Goal: Task Accomplishment & Management: Use online tool/utility

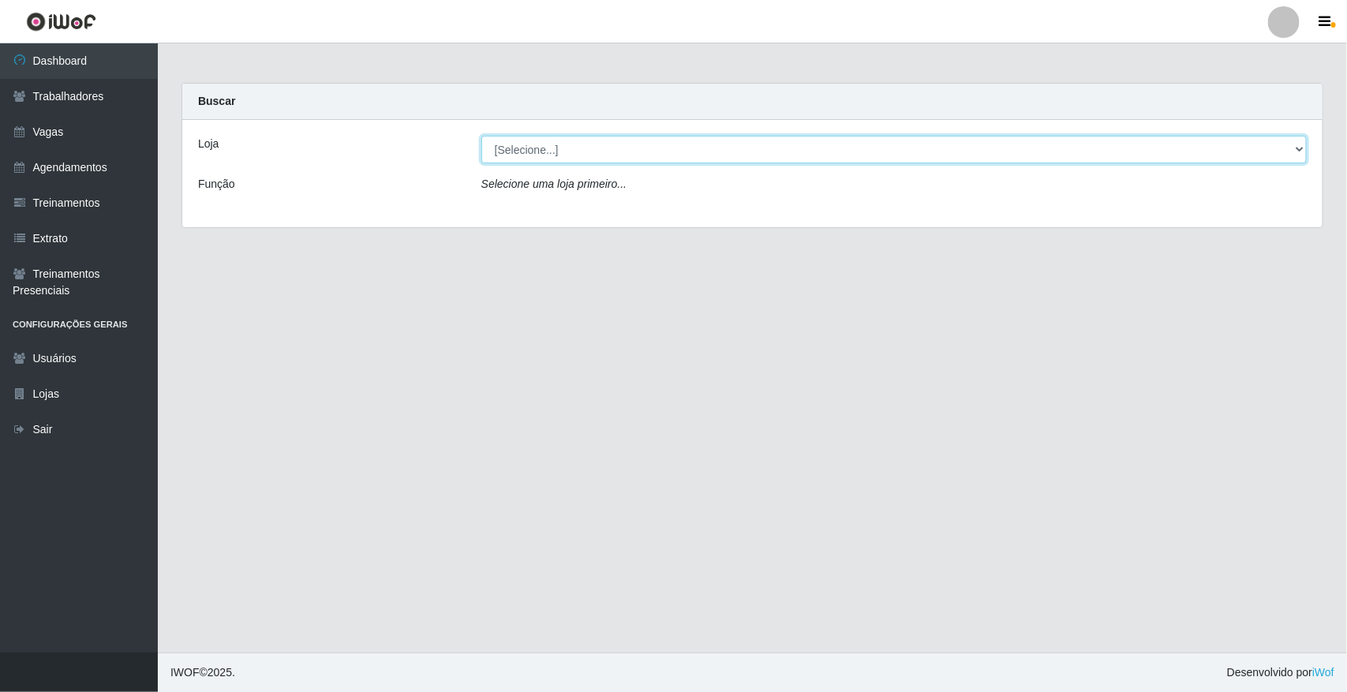
click at [570, 146] on select "[Selecione...] [GEOGRAPHIC_DATA]" at bounding box center [893, 150] width 825 height 28
select select "65"
click at [481, 136] on select "[Selecione...] [GEOGRAPHIC_DATA]" at bounding box center [893, 150] width 825 height 28
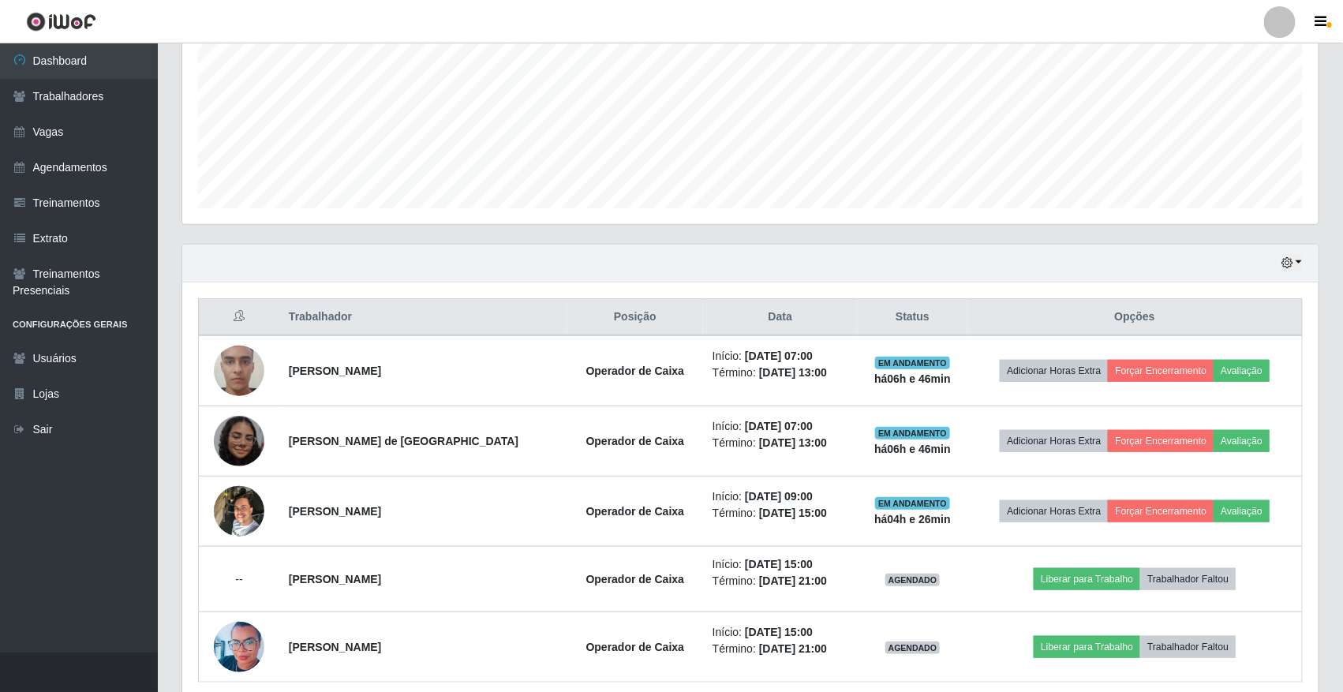
scroll to position [424, 0]
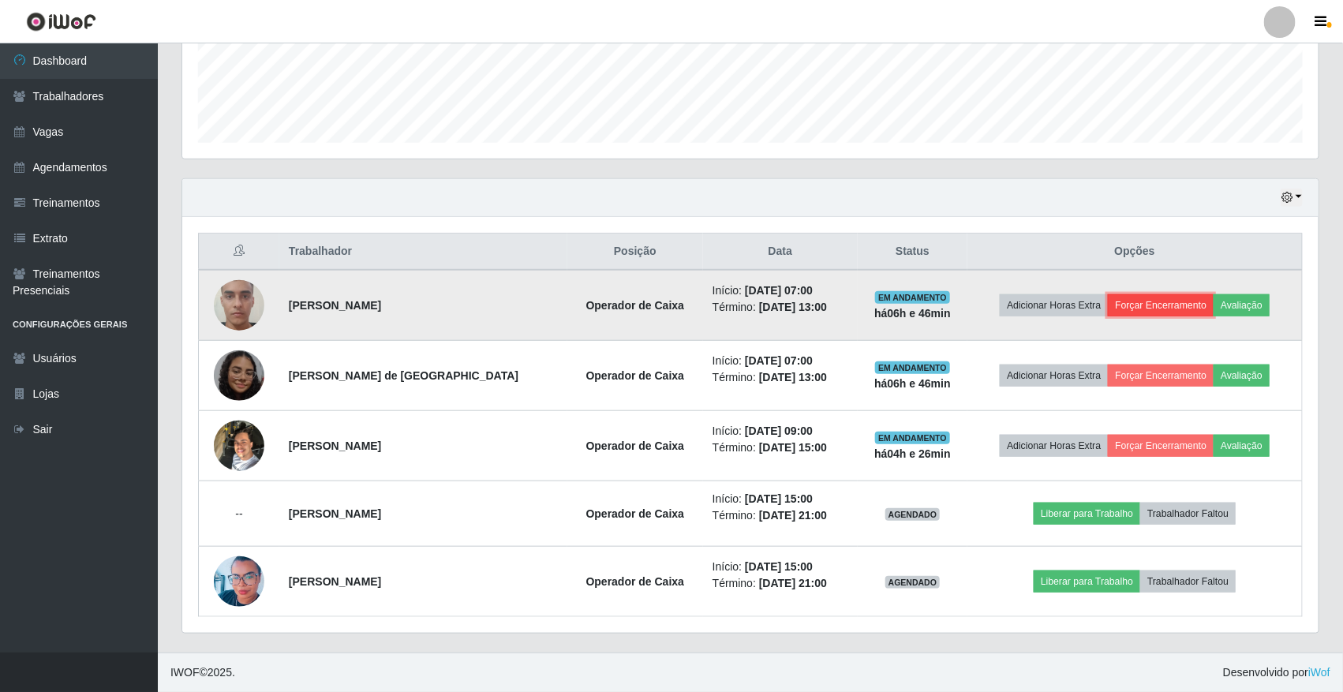
click at [1153, 301] on button "Forçar Encerramento" at bounding box center [1161, 305] width 106 height 22
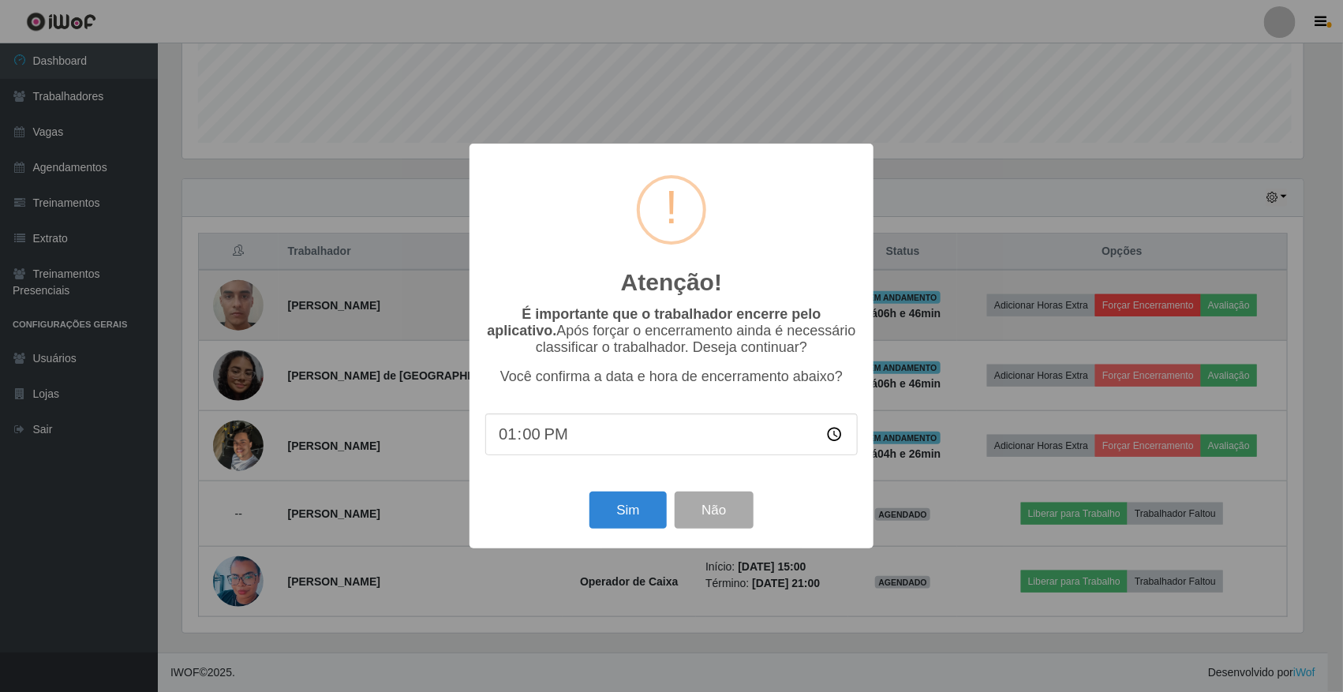
scroll to position [328, 1125]
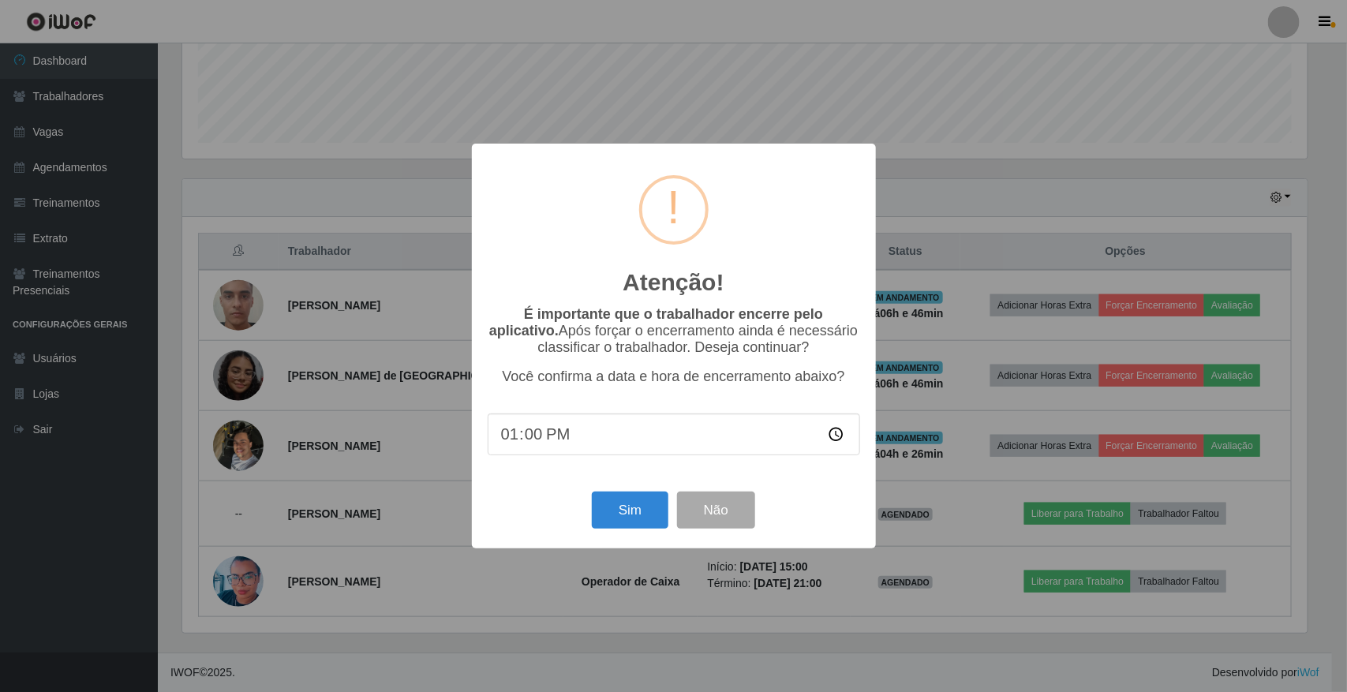
click at [637, 533] on div "Sim Não" at bounding box center [674, 510] width 372 height 45
click at [635, 529] on button "Sim" at bounding box center [630, 510] width 77 height 37
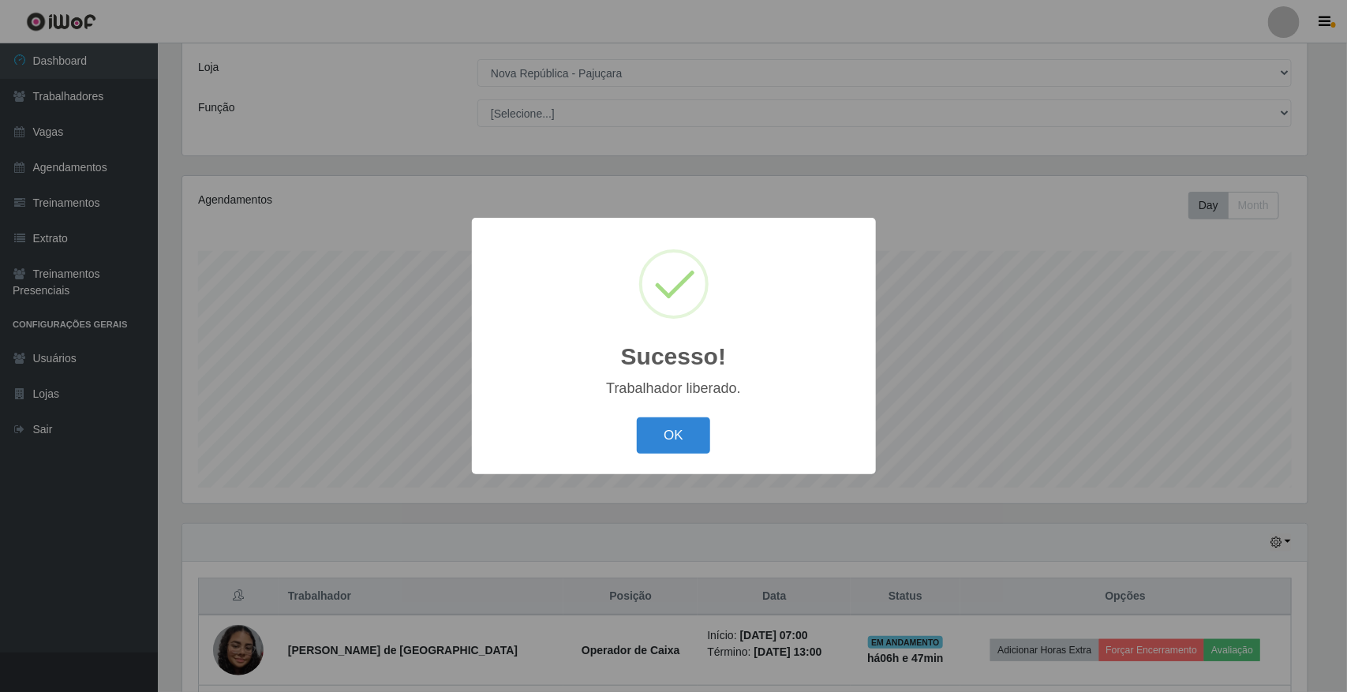
click at [649, 462] on div "Sucesso! × Trabalhador liberado. OK Cancel" at bounding box center [674, 346] width 404 height 256
click at [660, 454] on button "OK" at bounding box center [673, 435] width 73 height 37
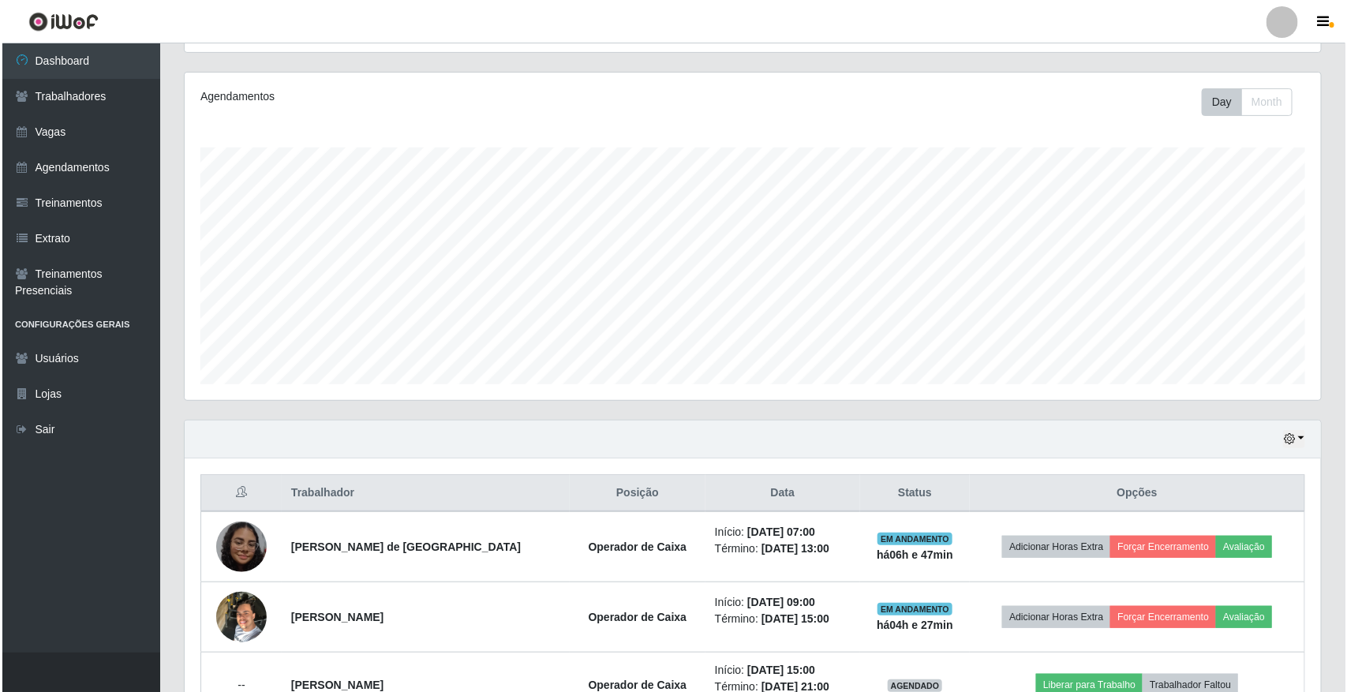
scroll to position [353, 0]
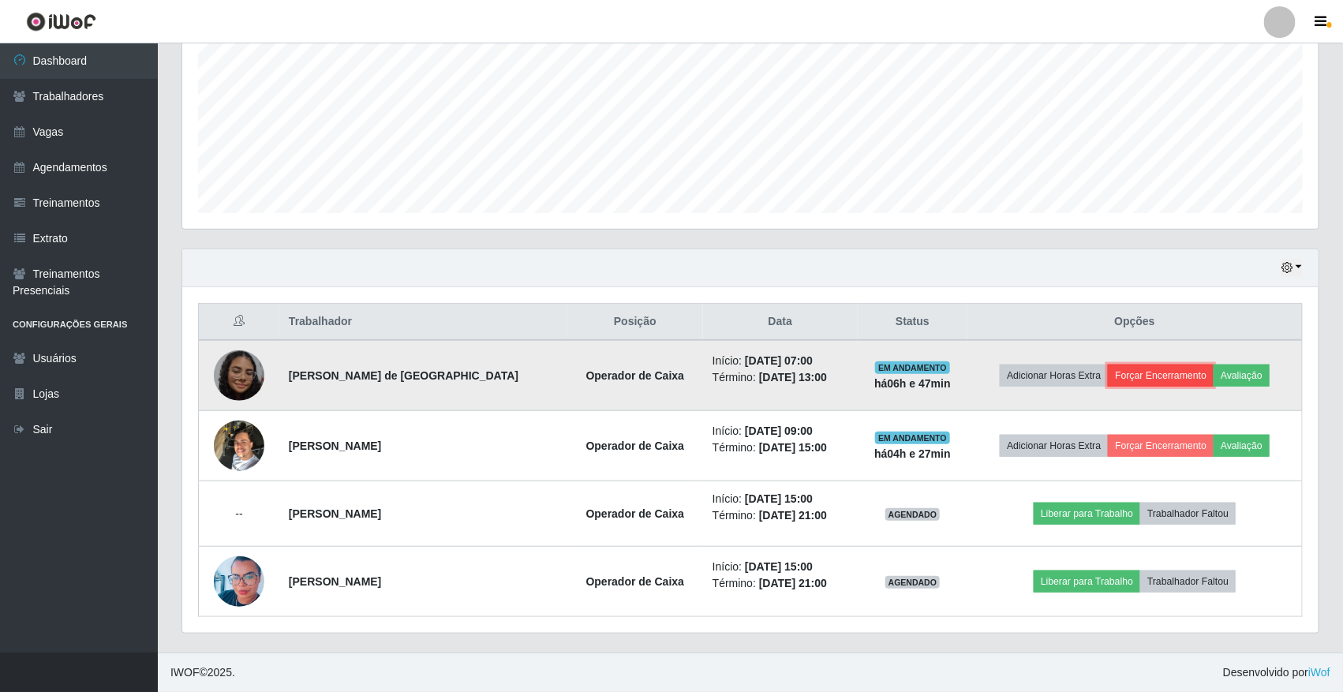
click at [1161, 380] on button "Forçar Encerramento" at bounding box center [1161, 376] width 106 height 22
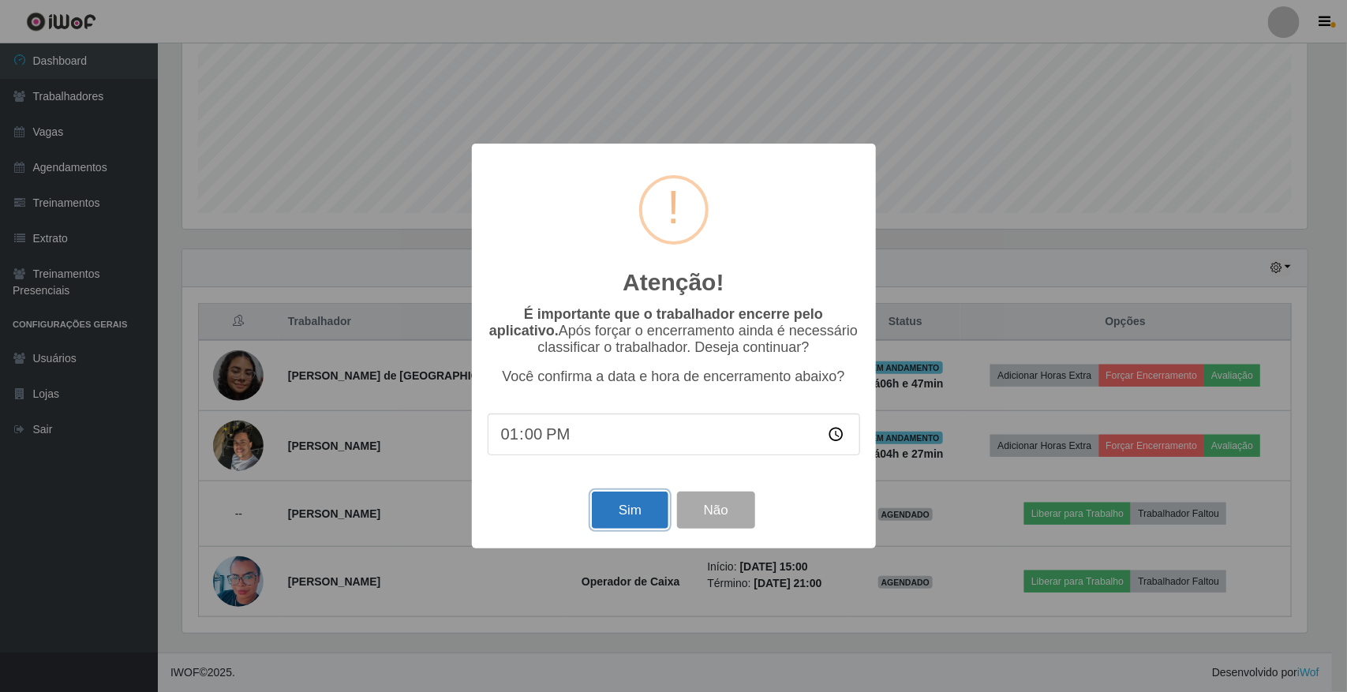
click at [645, 502] on button "Sim" at bounding box center [630, 510] width 77 height 37
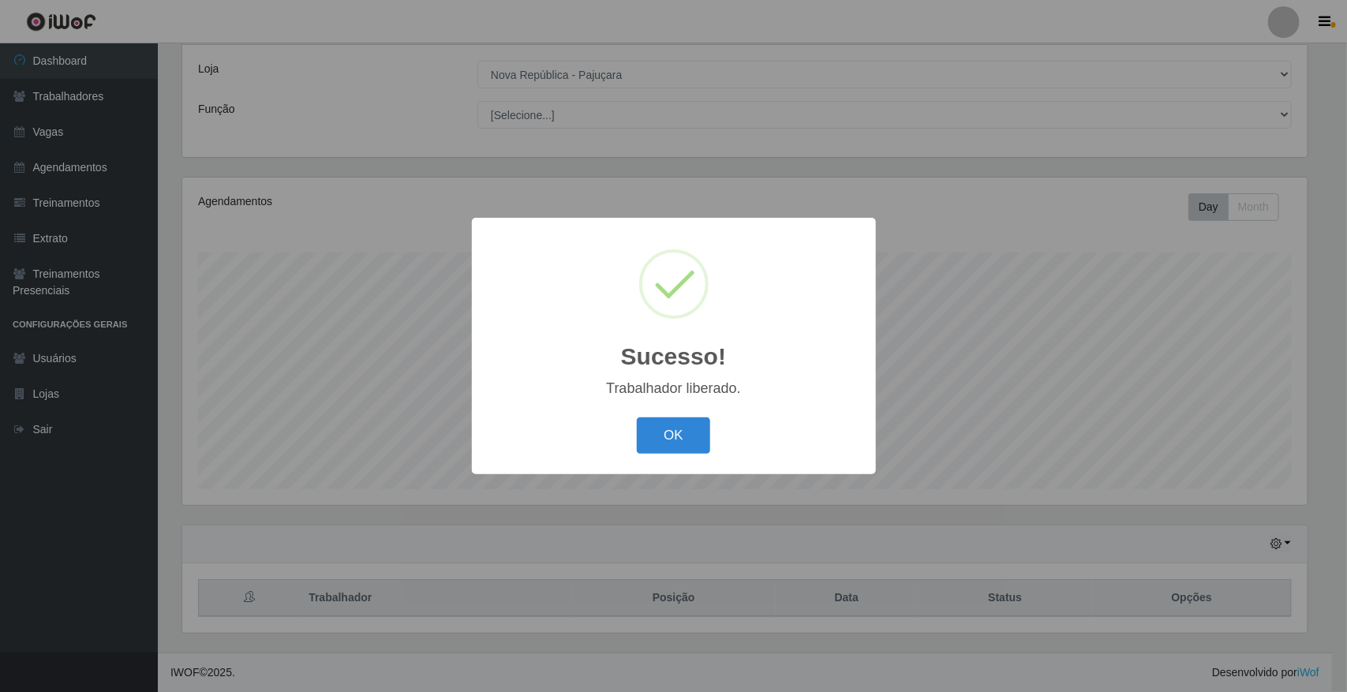
click at [684, 455] on div "OK Cancel" at bounding box center [674, 435] width 372 height 45
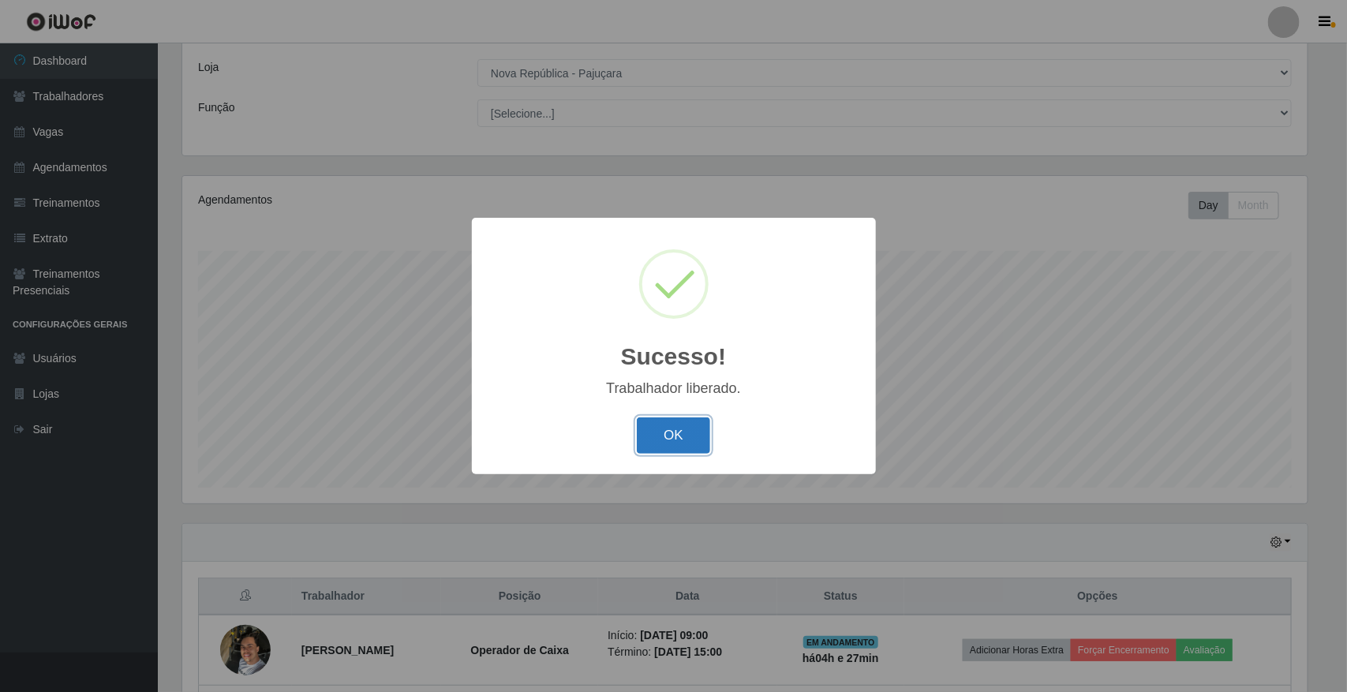
click at [686, 447] on button "OK" at bounding box center [673, 435] width 73 height 37
click at [686, 447] on div "Sucesso! × Trabalhador liberado. OK Cancel" at bounding box center [673, 346] width 1347 height 692
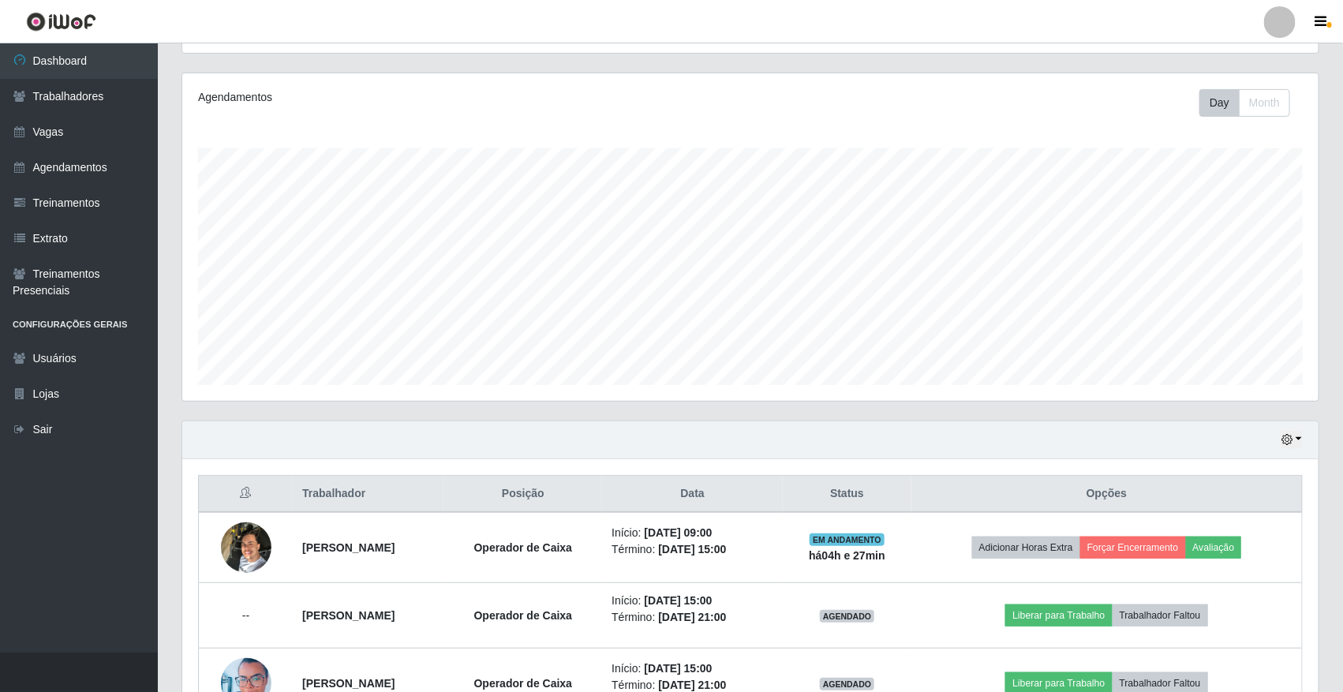
scroll to position [282, 0]
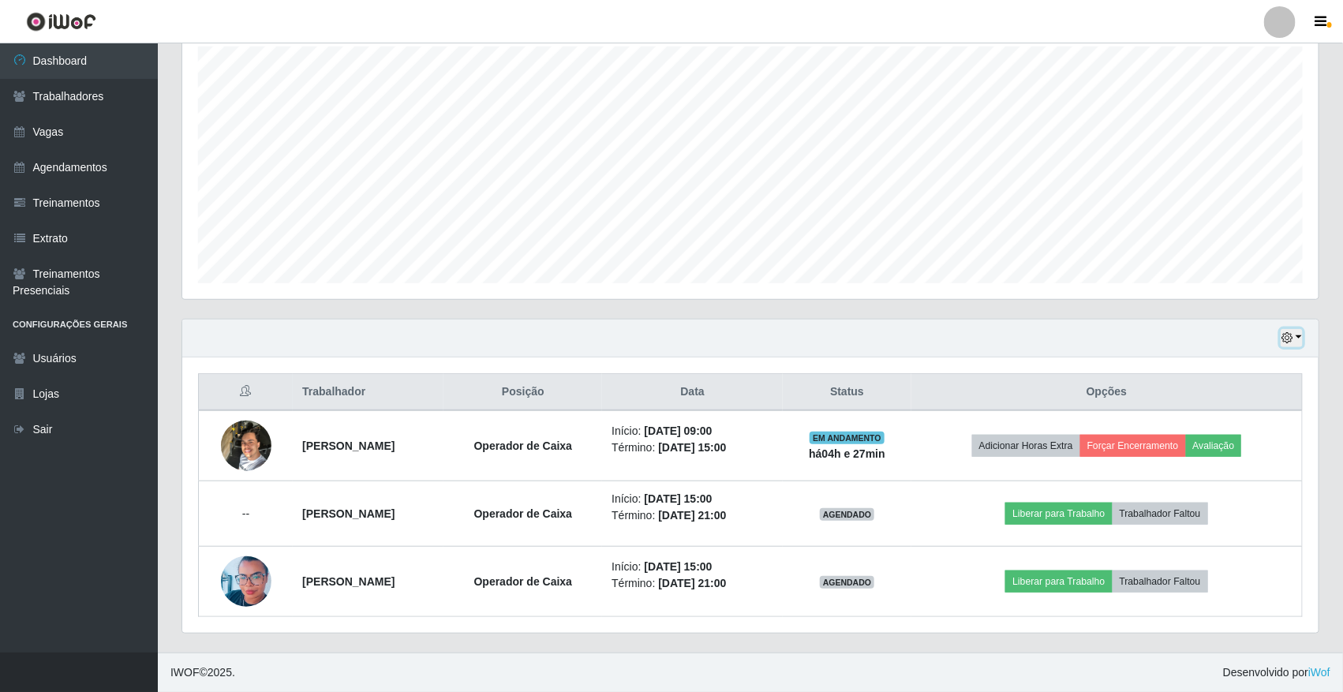
click at [1287, 335] on icon "button" at bounding box center [1286, 337] width 11 height 11
click at [1279, 387] on button "1 dia" at bounding box center [1238, 399] width 125 height 33
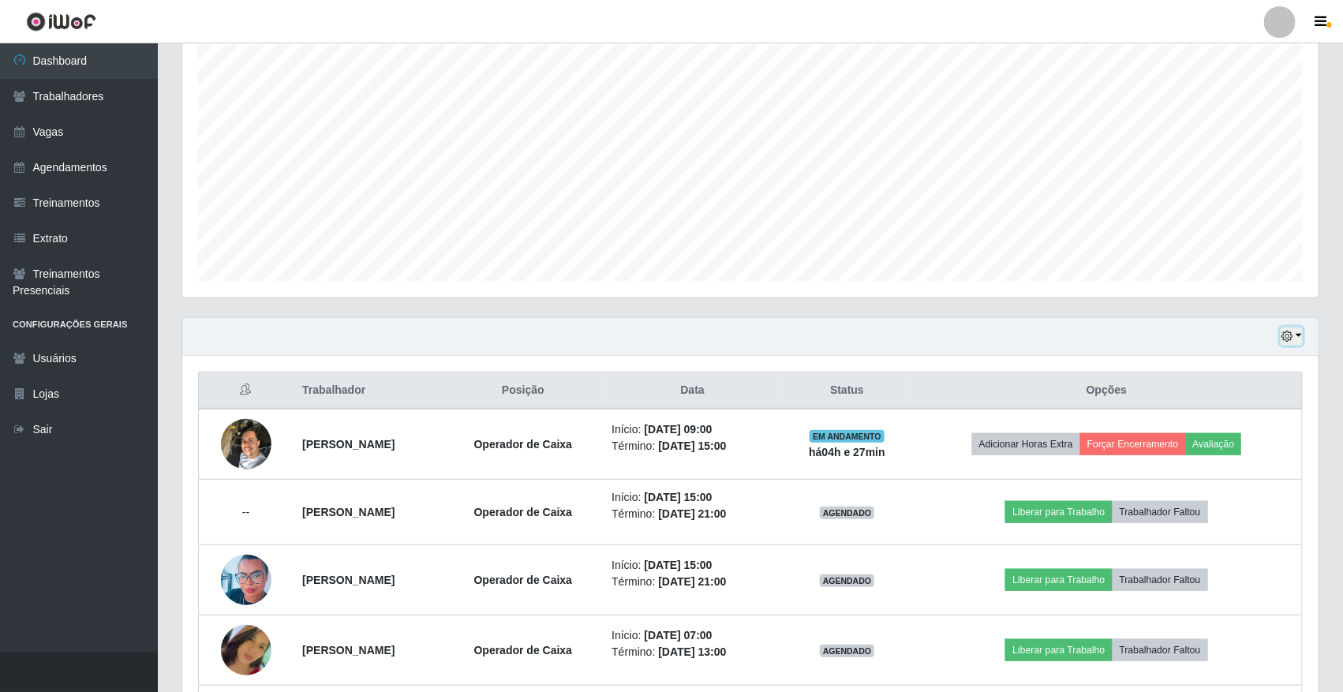
click at [1287, 335] on icon "button" at bounding box center [1286, 336] width 11 height 11
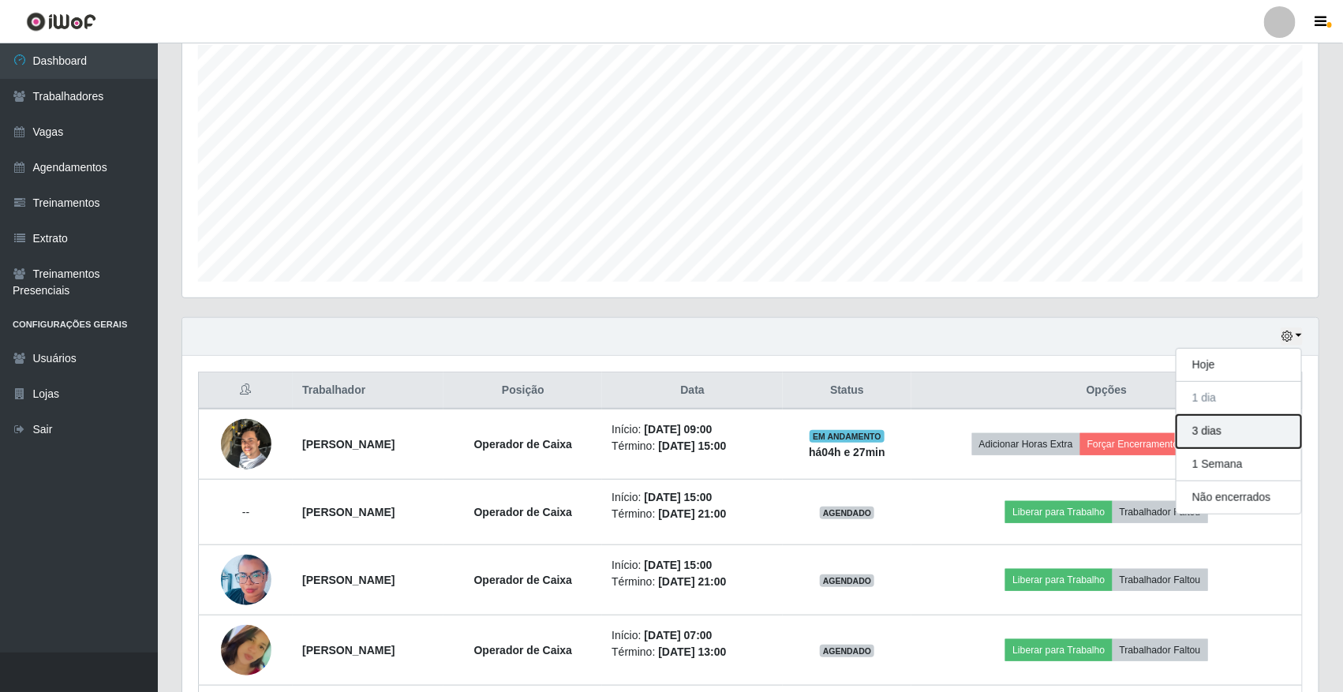
click at [1240, 431] on button "3 dias" at bounding box center [1238, 431] width 125 height 33
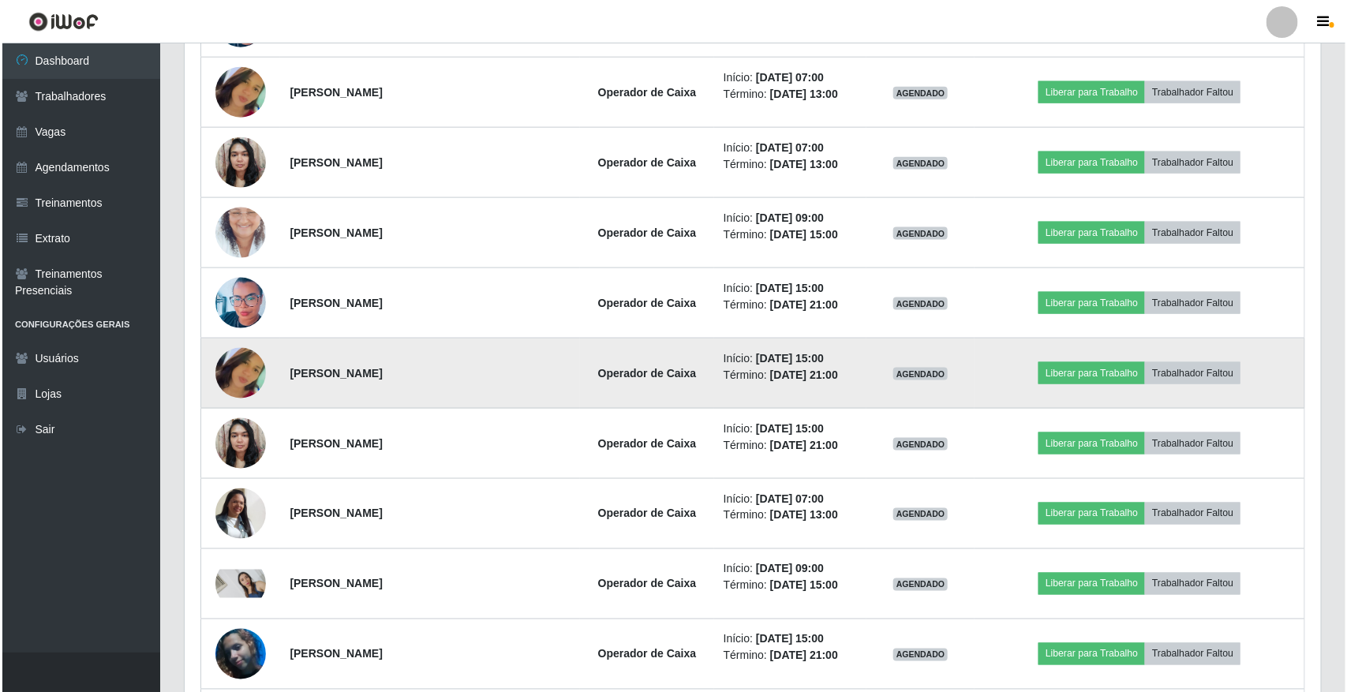
scroll to position [874, 0]
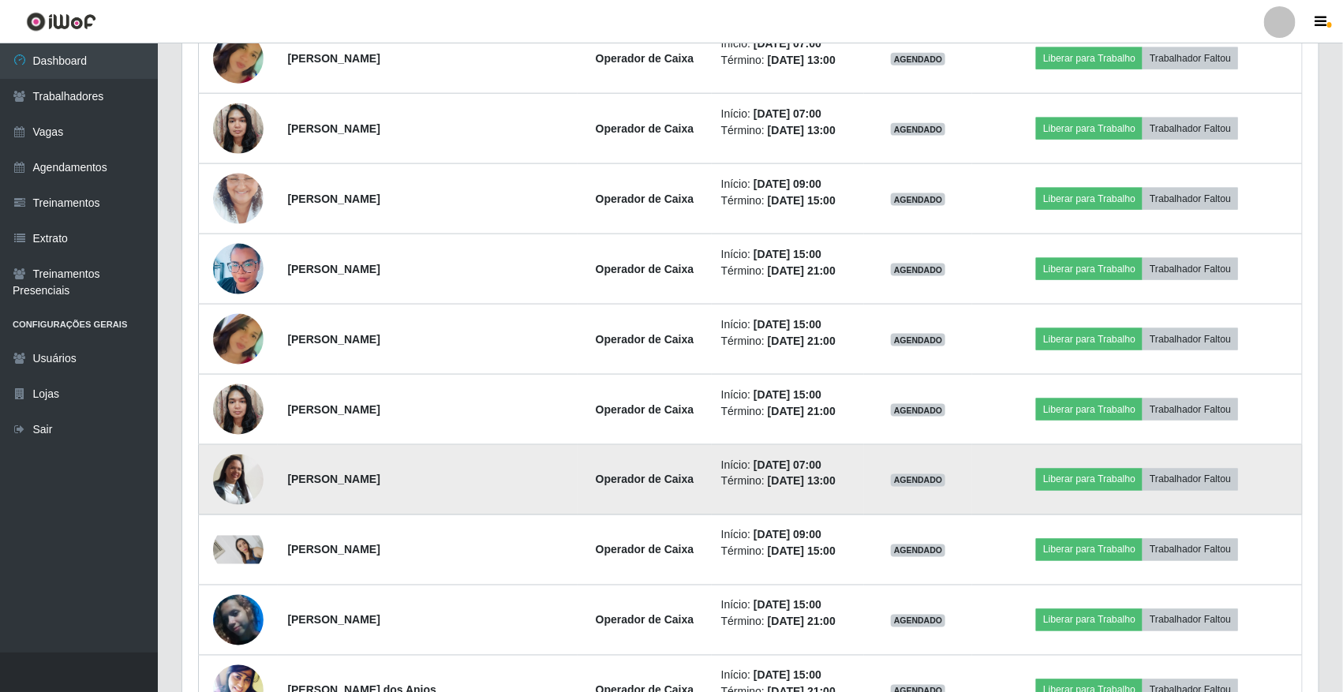
click at [227, 469] on img at bounding box center [238, 479] width 50 height 50
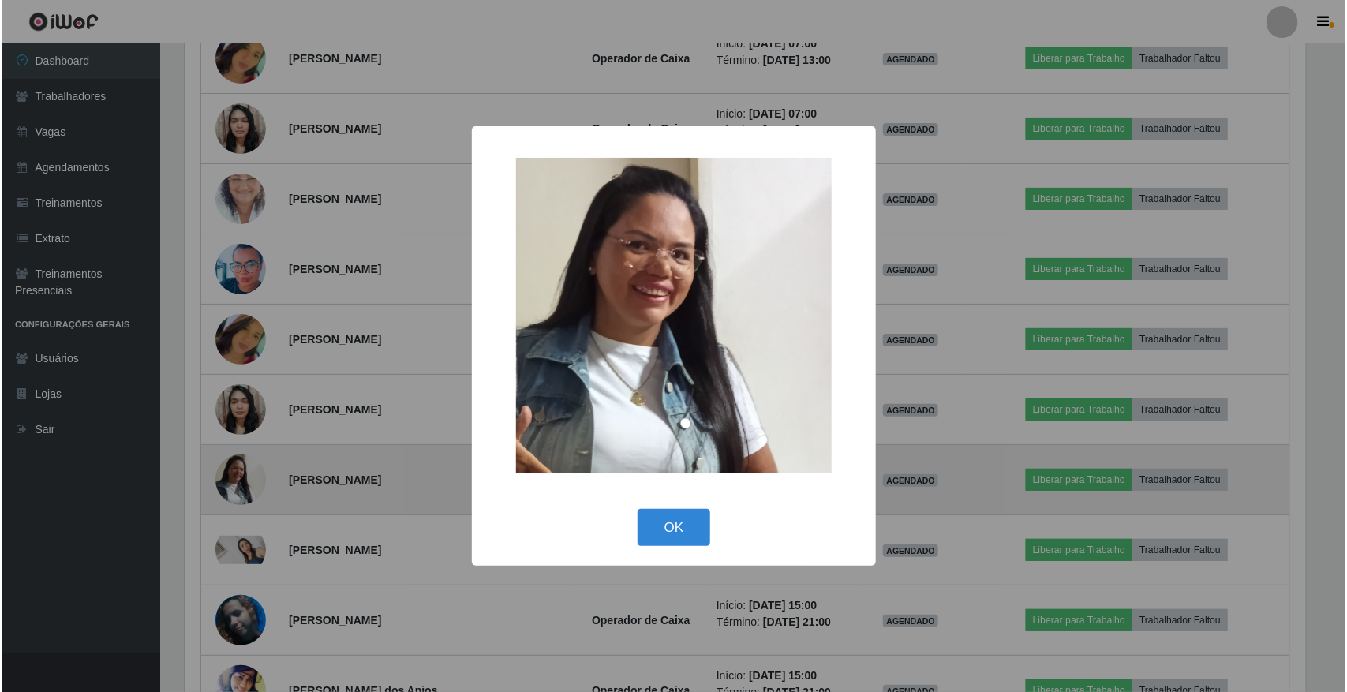
scroll to position [0, 0]
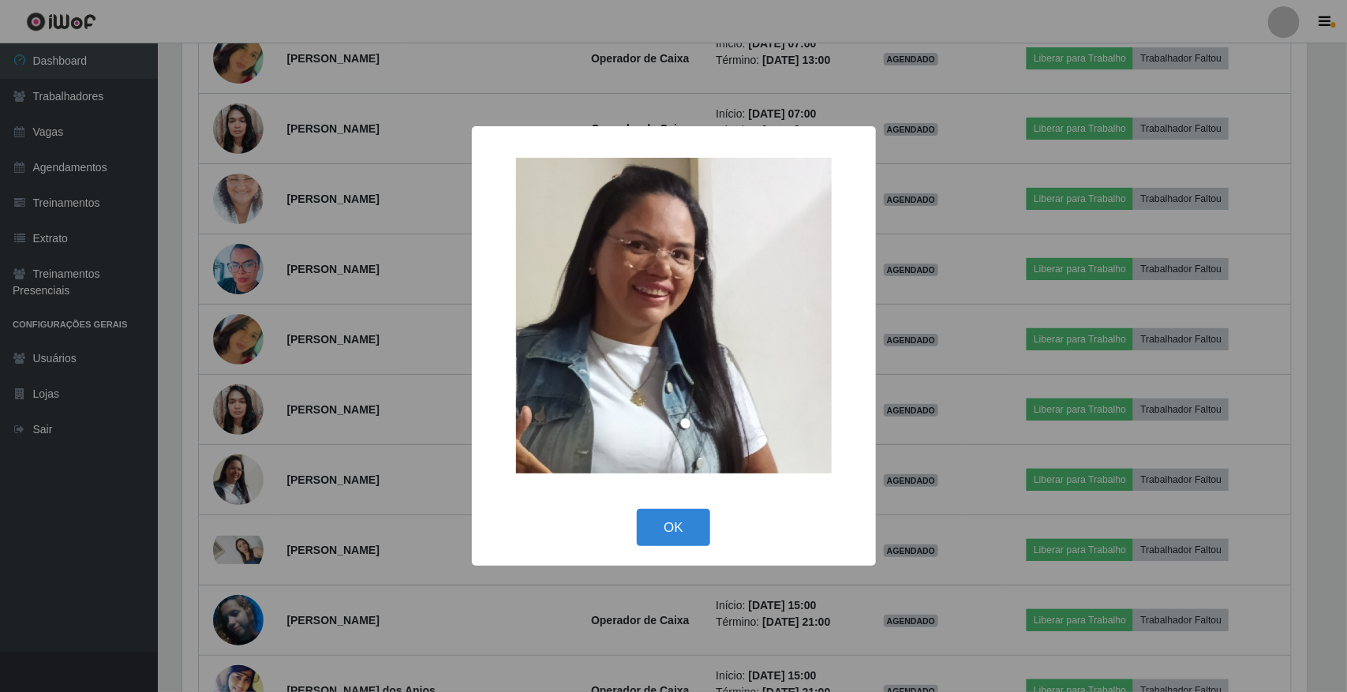
click at [229, 468] on div "× OK Cancel" at bounding box center [673, 346] width 1347 height 692
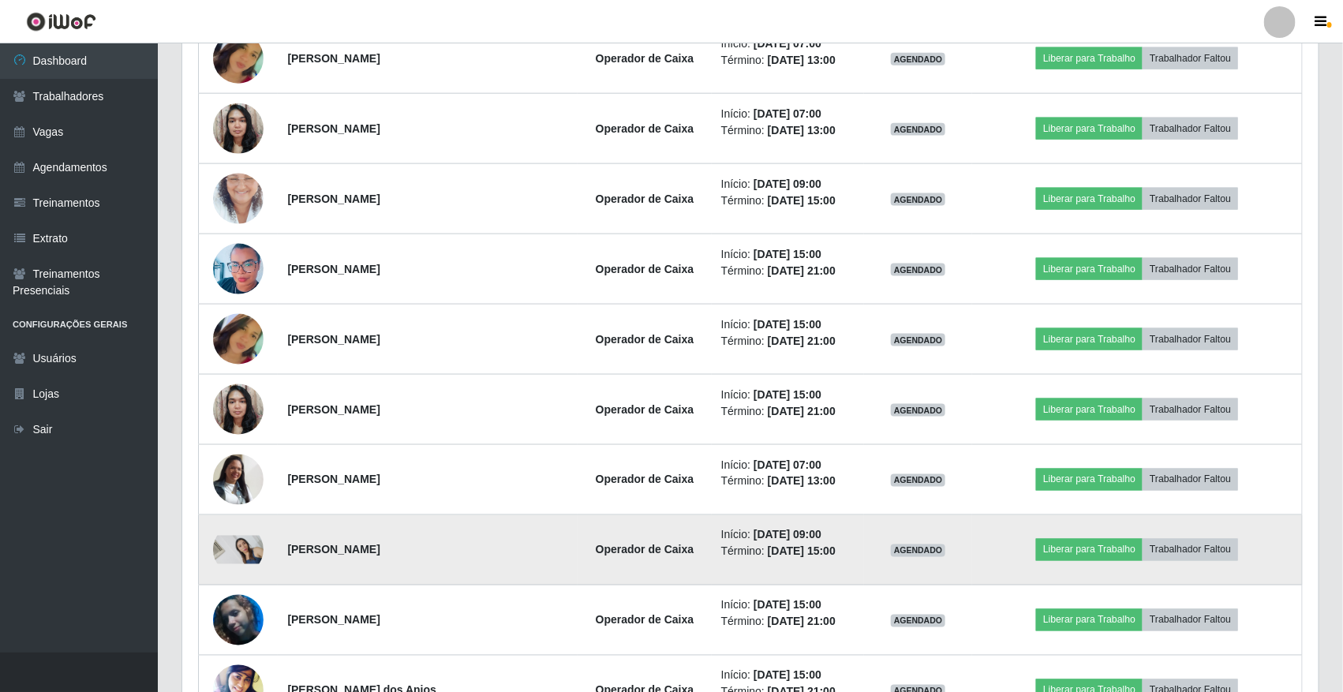
click at [233, 555] on img at bounding box center [238, 550] width 50 height 28
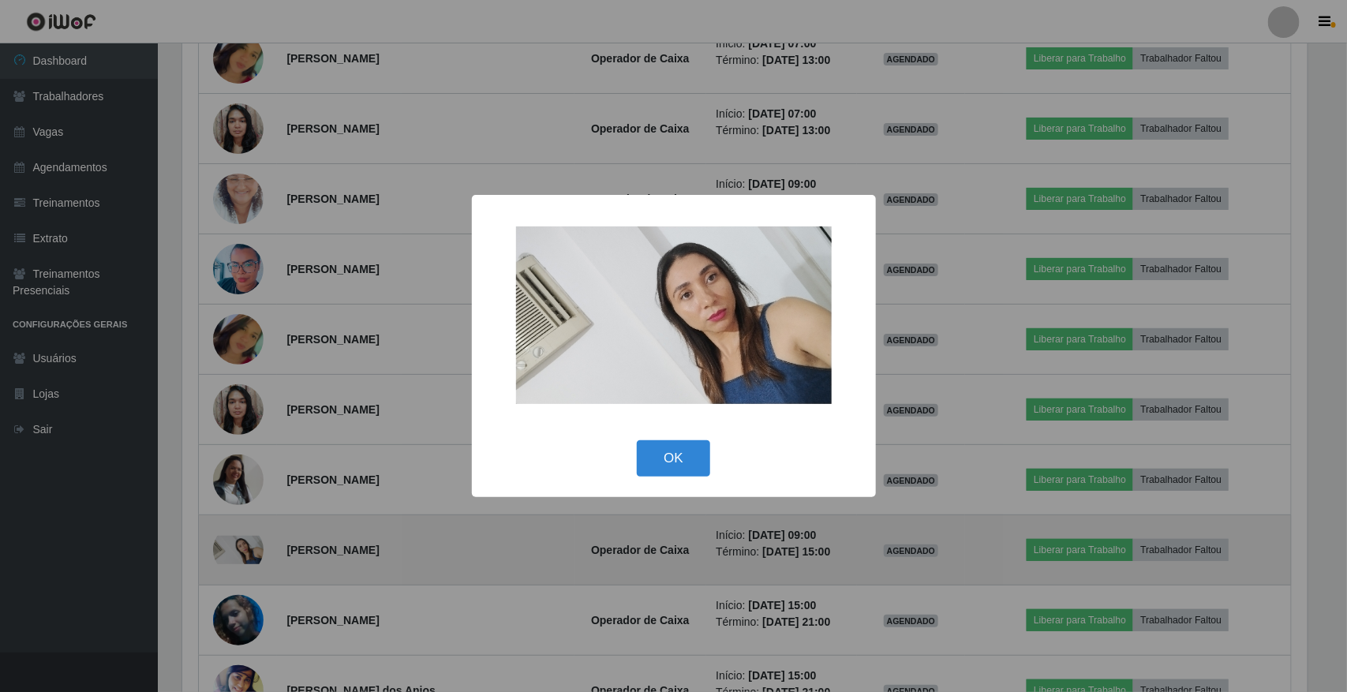
click at [233, 555] on div "× OK Cancel" at bounding box center [673, 346] width 1347 height 692
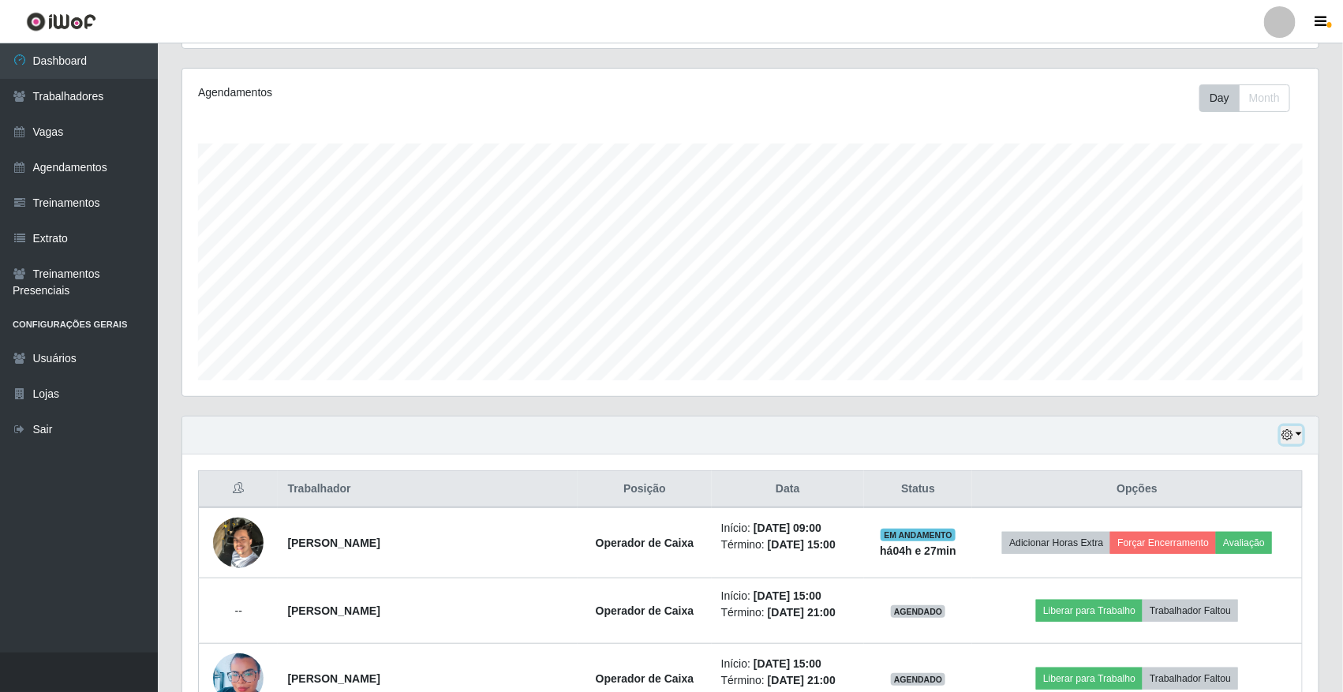
click at [1285, 435] on icon "button" at bounding box center [1286, 434] width 11 height 11
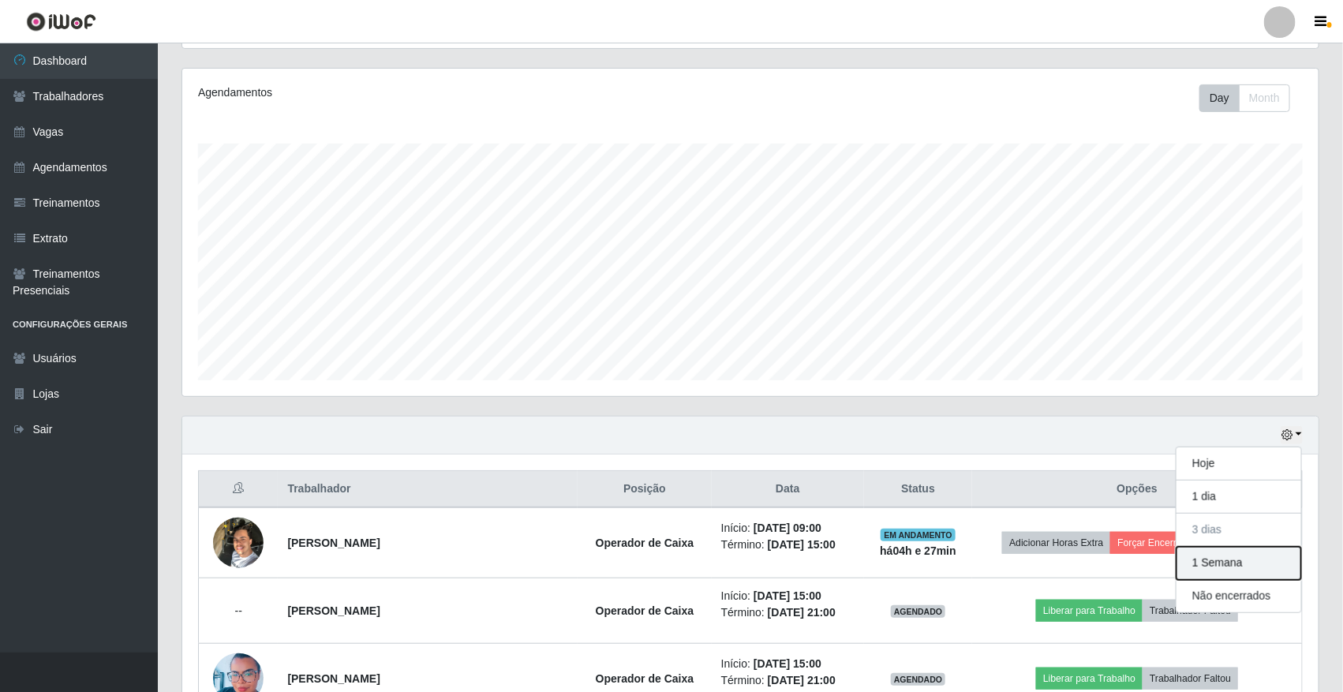
click at [1205, 554] on button "1 Semana" at bounding box center [1238, 563] width 125 height 33
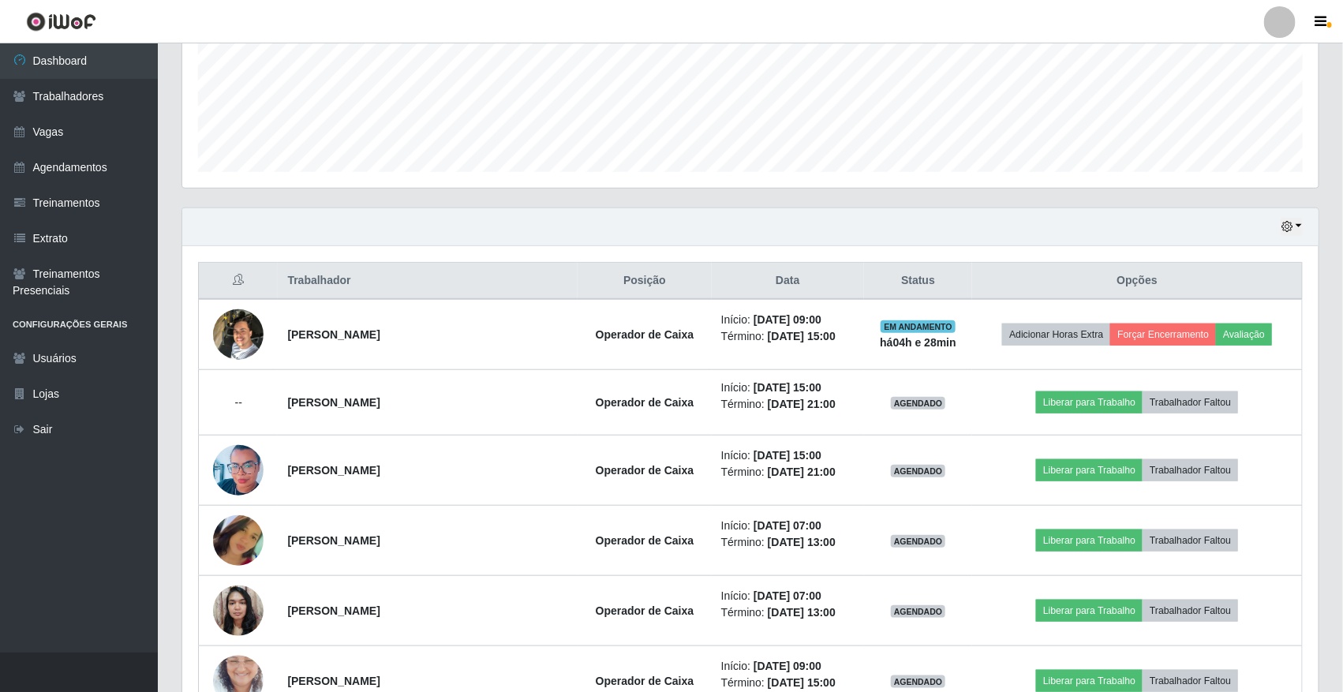
scroll to position [226, 0]
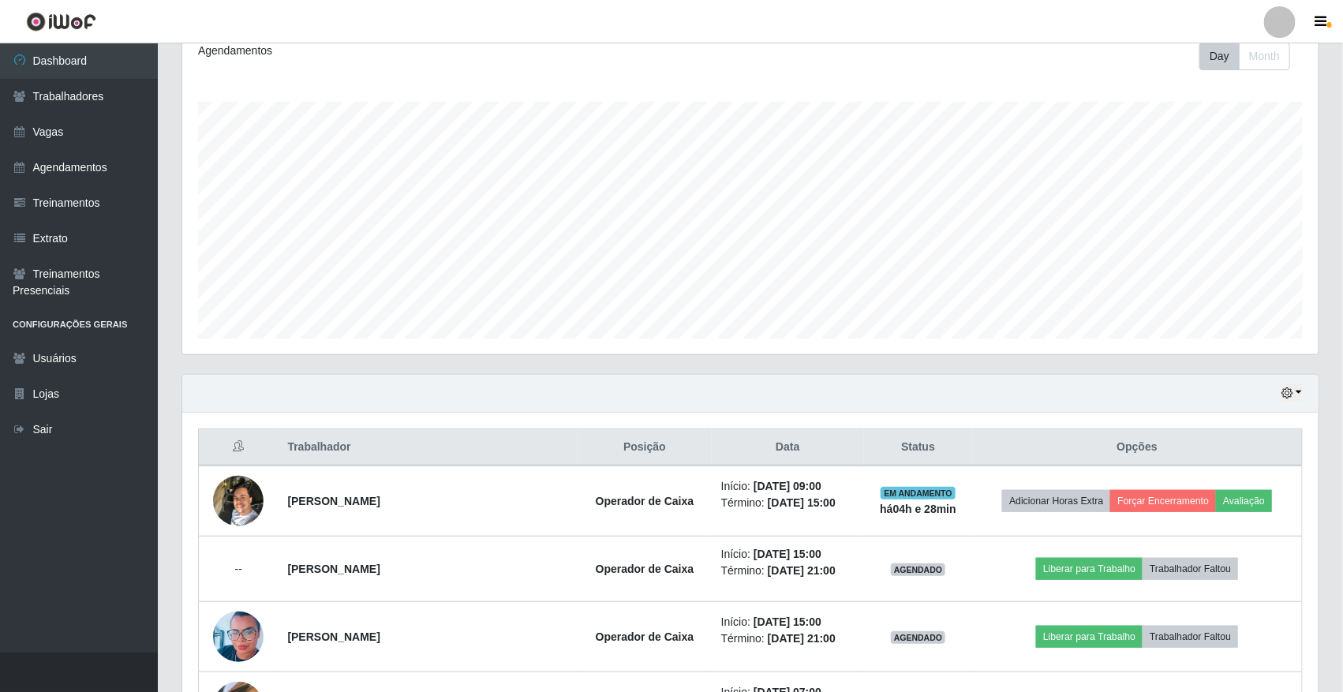
click at [1288, 405] on div "Hoje 1 dia 3 dias 1 Semana Não encerrados" at bounding box center [750, 394] width 1136 height 38
click at [1287, 396] on icon "button" at bounding box center [1286, 392] width 11 height 11
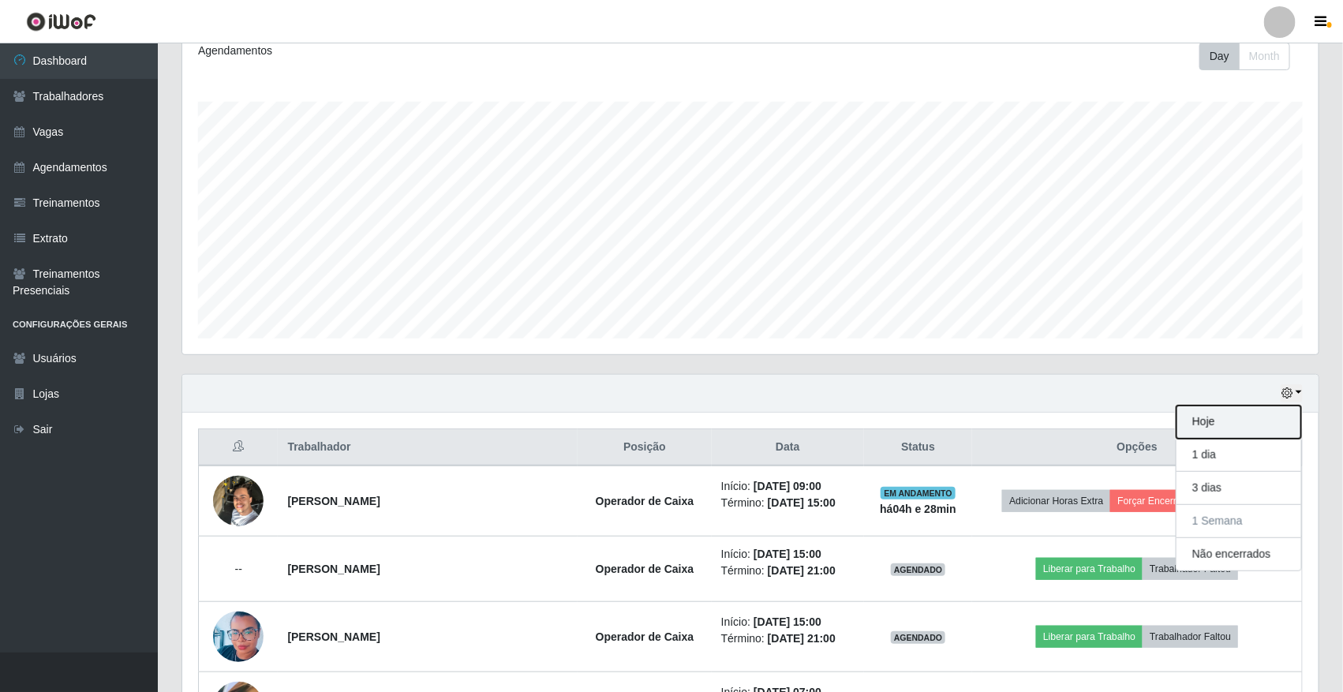
click at [1225, 420] on button "Hoje" at bounding box center [1238, 422] width 125 height 33
